Goal: Task Accomplishment & Management: Manage account settings

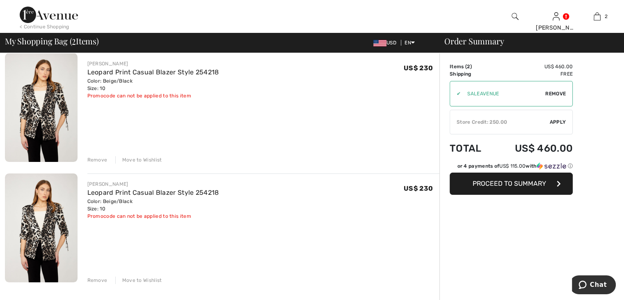
scroll to position [82, 0]
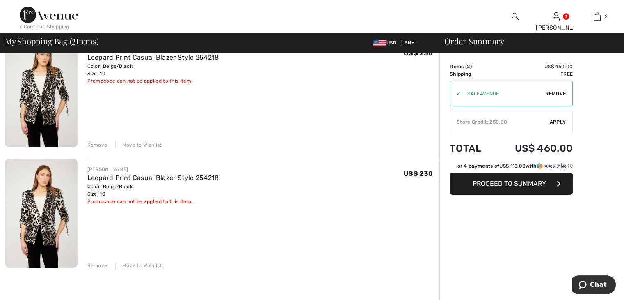
click at [126, 143] on div "Move to Wishlist" at bounding box center [138, 144] width 47 height 7
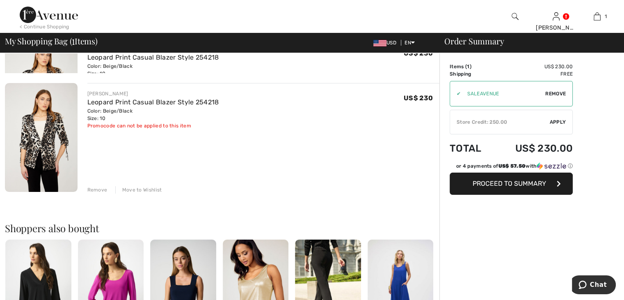
scroll to position [71, 0]
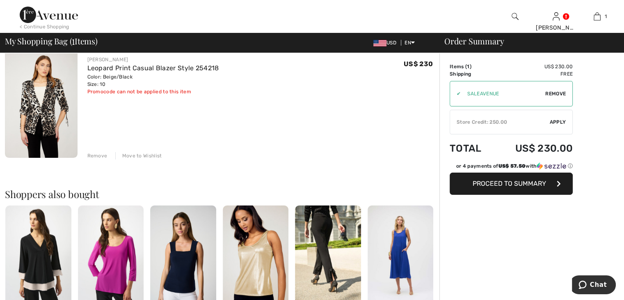
click at [101, 155] on div "Remove" at bounding box center [97, 155] width 20 height 7
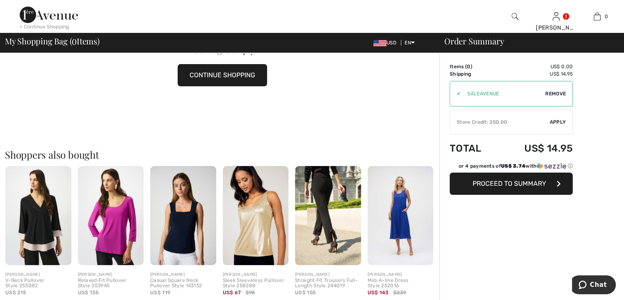
scroll to position [82, 0]
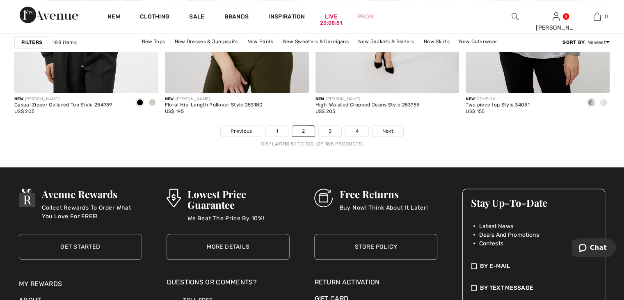
scroll to position [3899, 0]
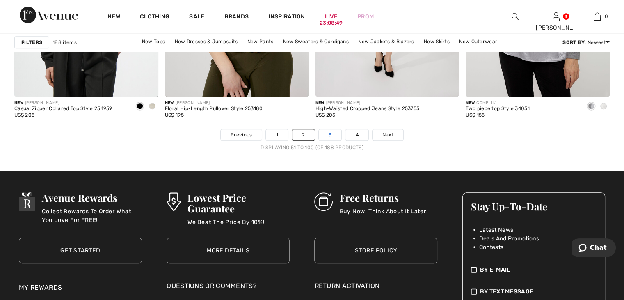
click at [331, 133] on link "3" at bounding box center [330, 134] width 23 height 11
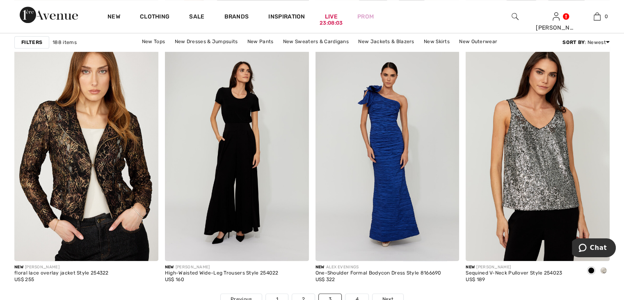
scroll to position [3858, 0]
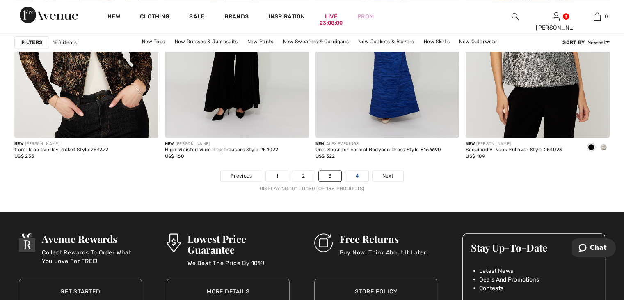
click at [356, 178] on link "4" at bounding box center [357, 175] width 23 height 11
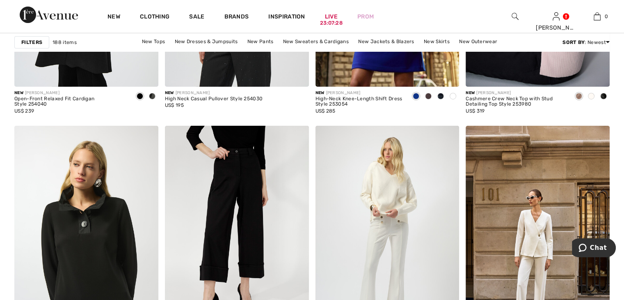
scroll to position [2791, 0]
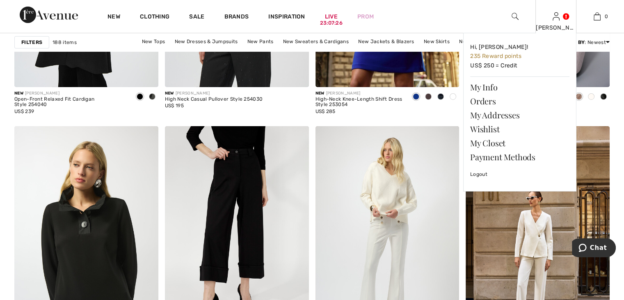
click at [550, 16] on div "[PERSON_NAME] Hi, [PERSON_NAME]! 235 Reward points US$ 250 = Credit My Info Ord…" at bounding box center [556, 16] width 41 height 33
click at [503, 64] on link "Hi, [PERSON_NAME]! 235 Reward points US$ 250 = Credit" at bounding box center [519, 56] width 99 height 33
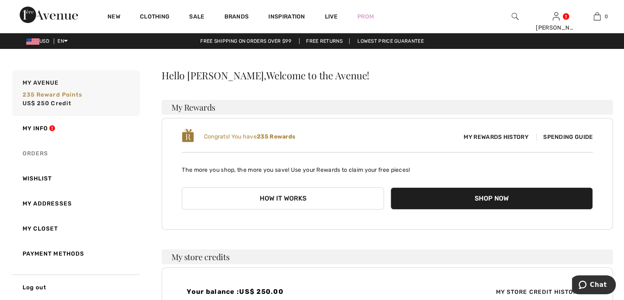
click at [30, 153] on link "Orders" at bounding box center [75, 153] width 129 height 25
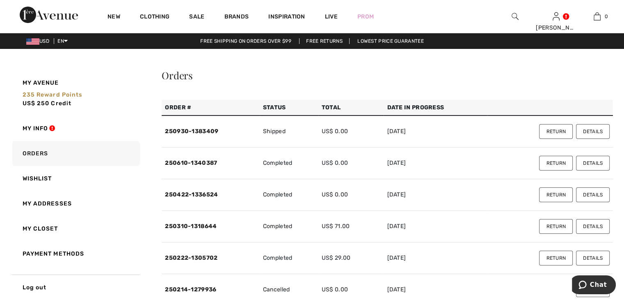
click at [598, 136] on button "Details" at bounding box center [593, 131] width 34 height 15
